Goal: Navigation & Orientation: Find specific page/section

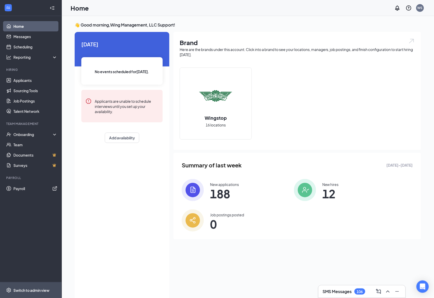
click at [31, 286] on span "Switch to admin view" at bounding box center [35, 290] width 44 height 16
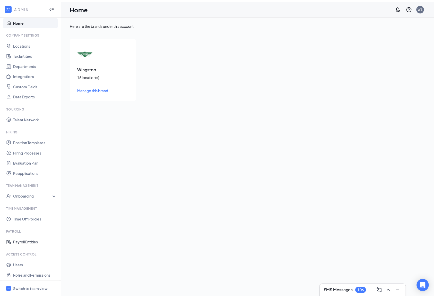
scroll to position [6, 0]
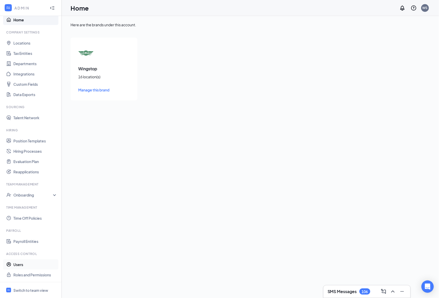
click at [27, 267] on link "Users" at bounding box center [35, 264] width 44 height 10
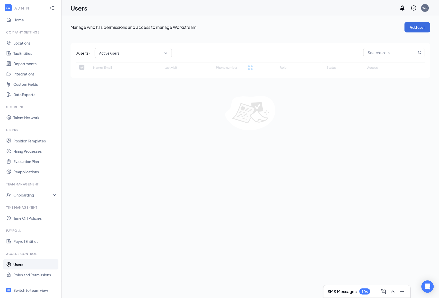
checkbox input "false"
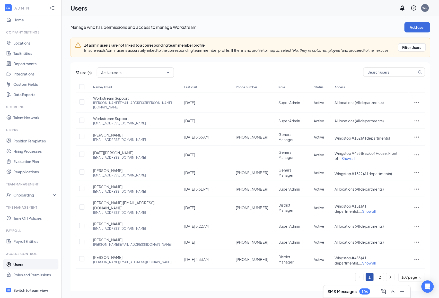
drag, startPoint x: 36, startPoint y: 294, endPoint x: 45, endPoint y: 284, distance: 13.7
click at [36, 294] on span "Switch to team view" at bounding box center [35, 290] width 44 height 16
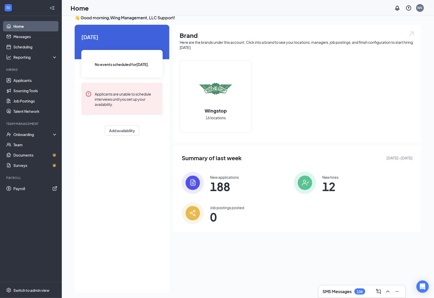
scroll to position [11, 0]
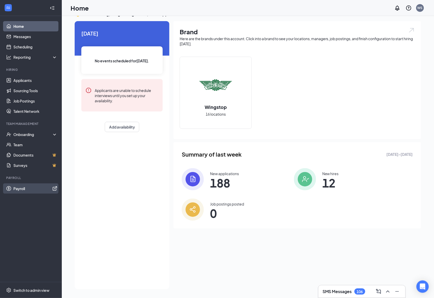
click at [28, 188] on link "Payroll" at bounding box center [35, 188] width 44 height 10
